Goal: Navigation & Orientation: Find specific page/section

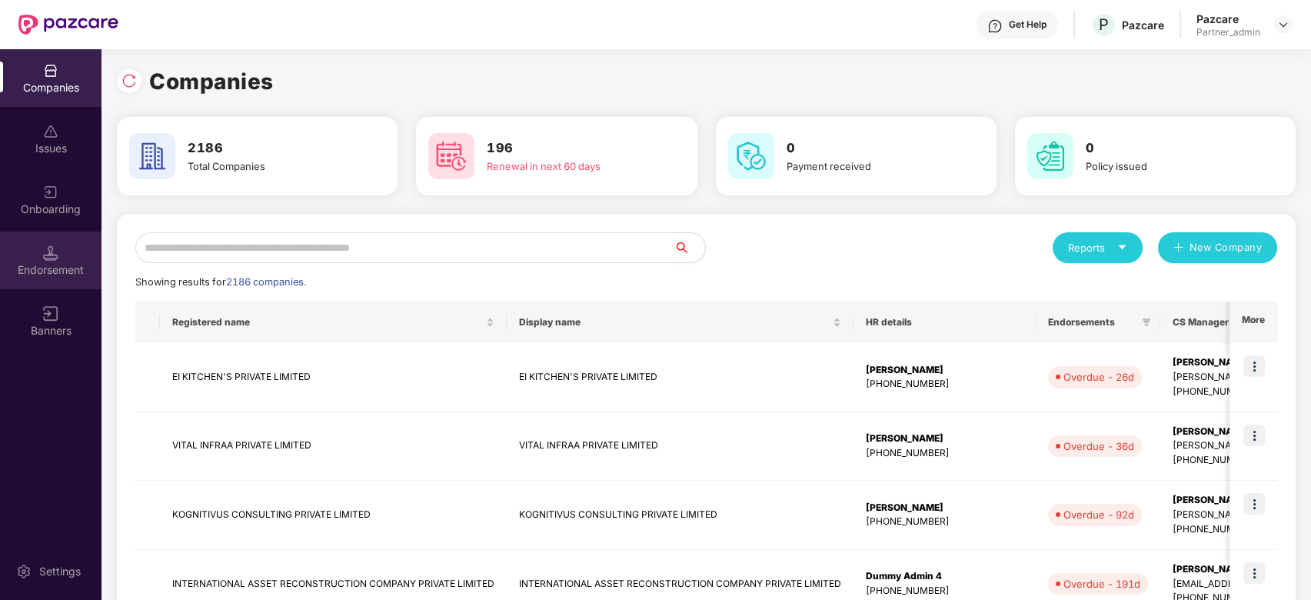
click at [56, 256] on img at bounding box center [50, 252] width 15 height 15
